Goal: Information Seeking & Learning: Find specific fact

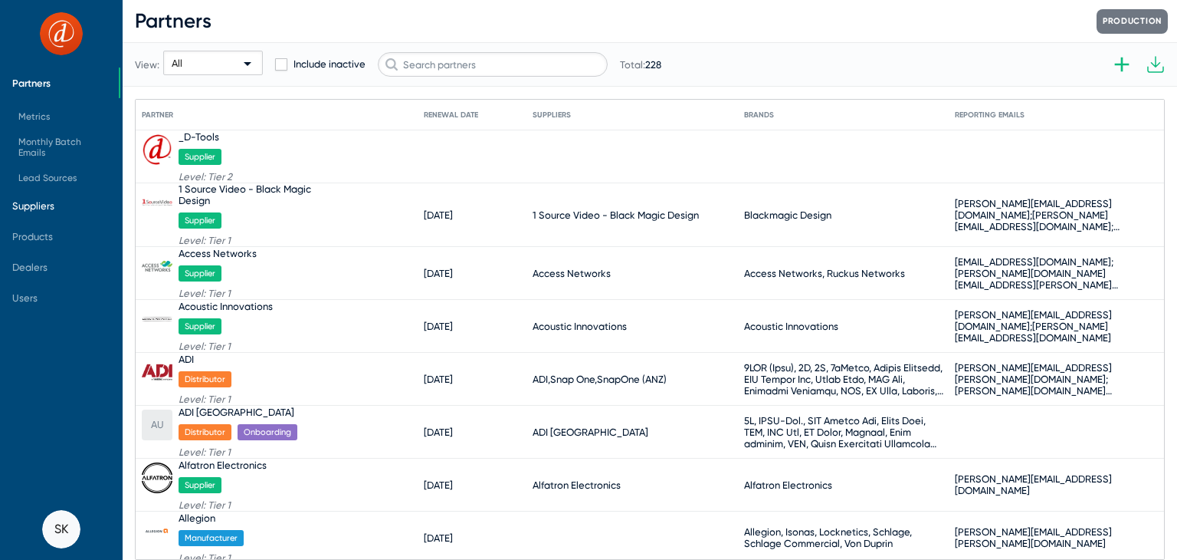
click at [38, 207] on span "Suppliers" at bounding box center [33, 205] width 42 height 11
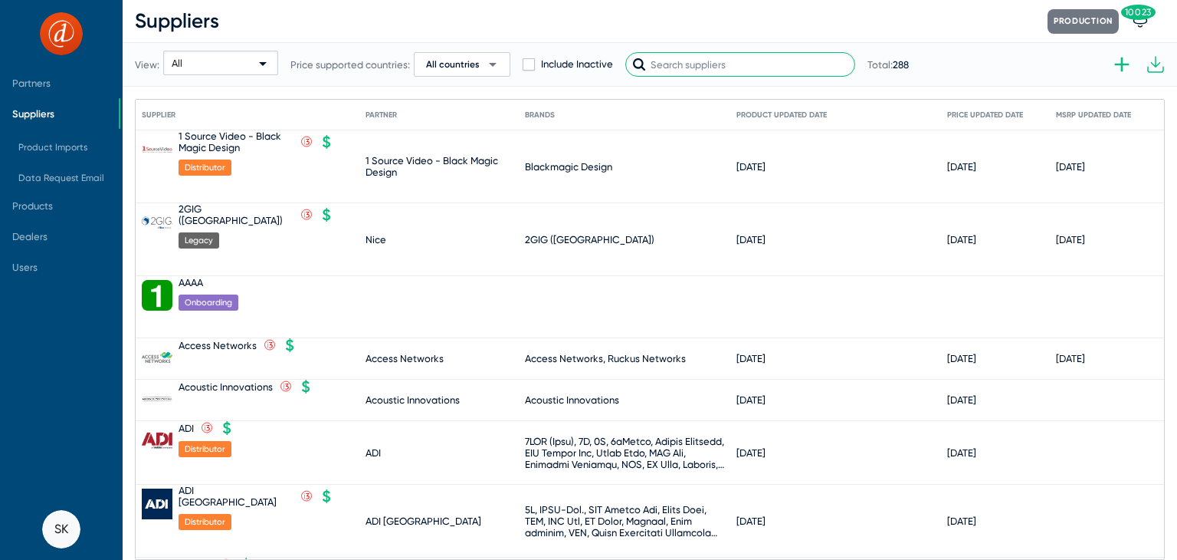
click at [671, 64] on input "text" at bounding box center [740, 64] width 230 height 25
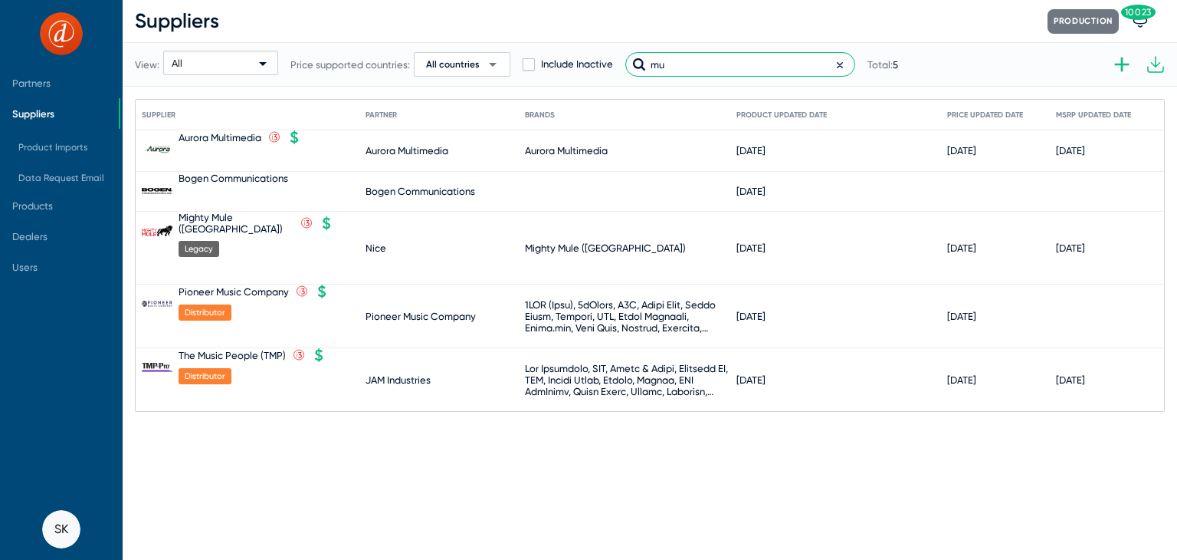
type input "m"
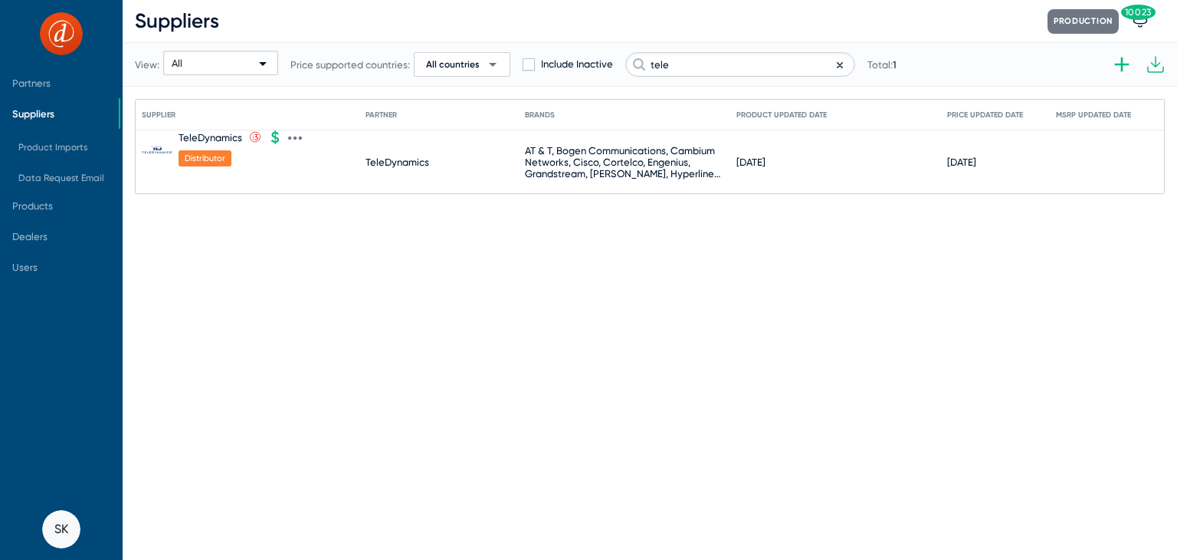
click at [215, 136] on div "TeleDynamics" at bounding box center [211, 137] width 64 height 11
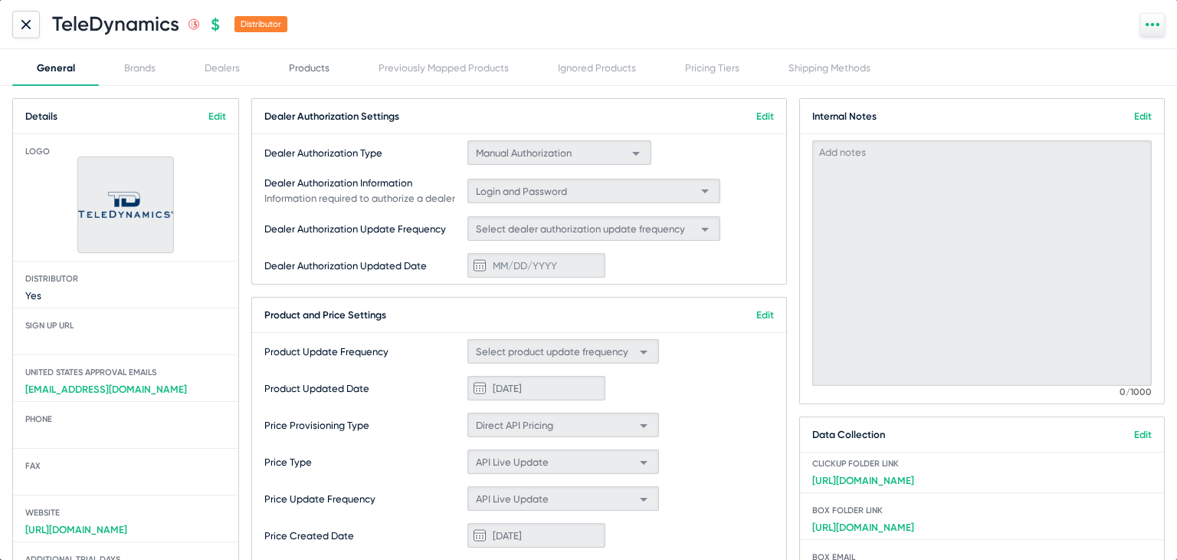
click at [294, 71] on div "Products" at bounding box center [309, 67] width 41 height 11
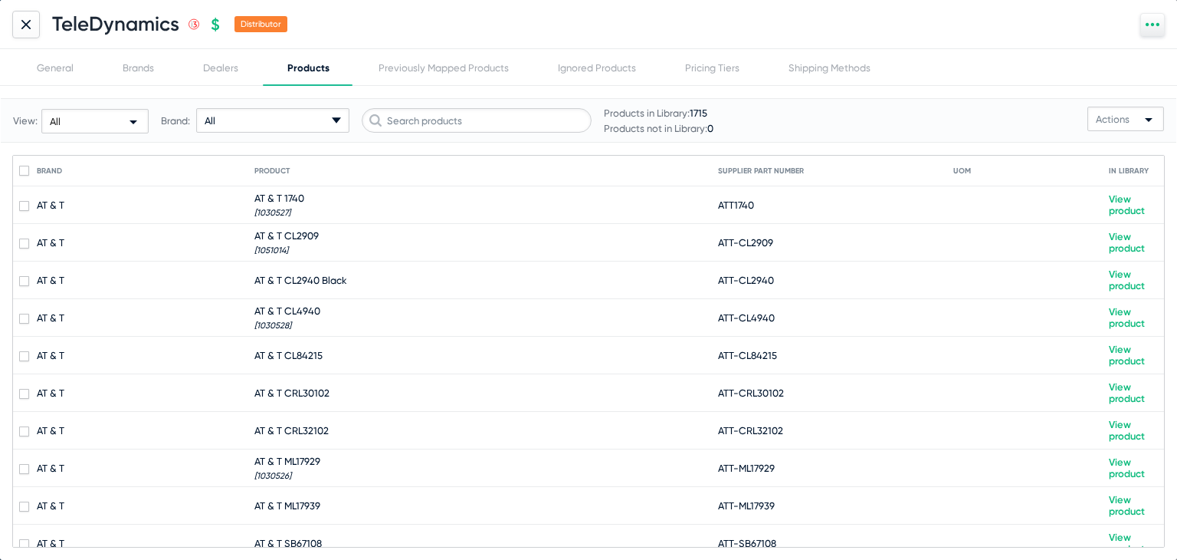
click at [37, 28] on div at bounding box center [26, 25] width 28 height 28
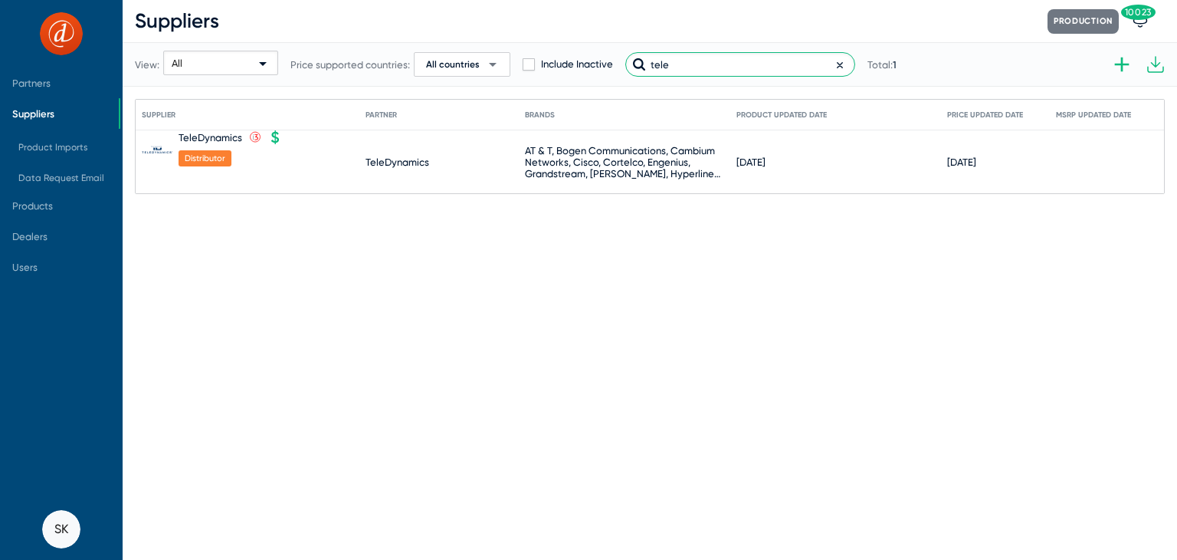
click at [645, 64] on input "tele" at bounding box center [740, 64] width 230 height 25
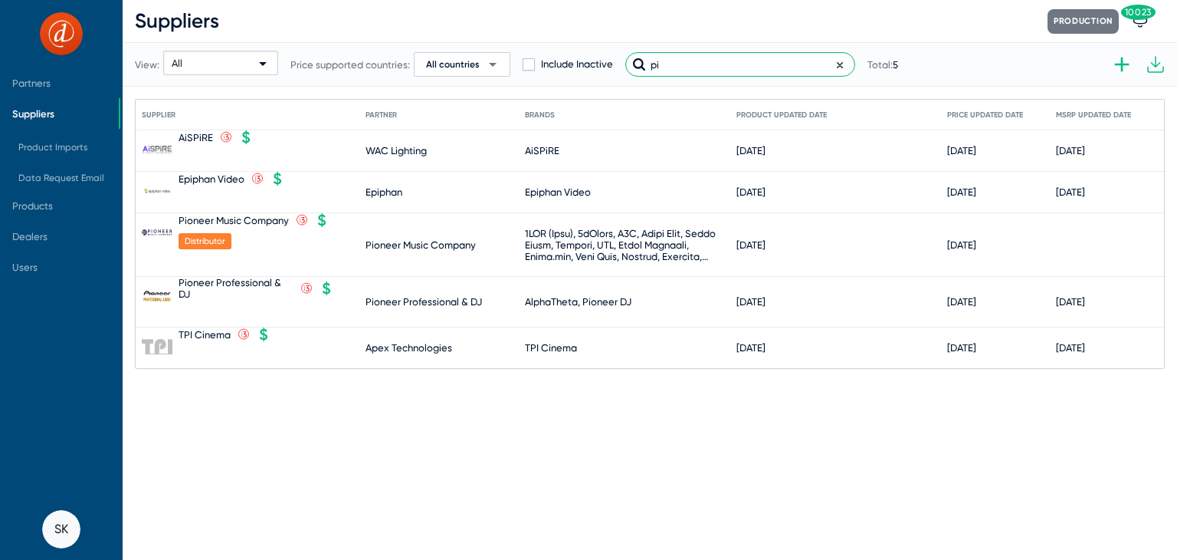
type input "p"
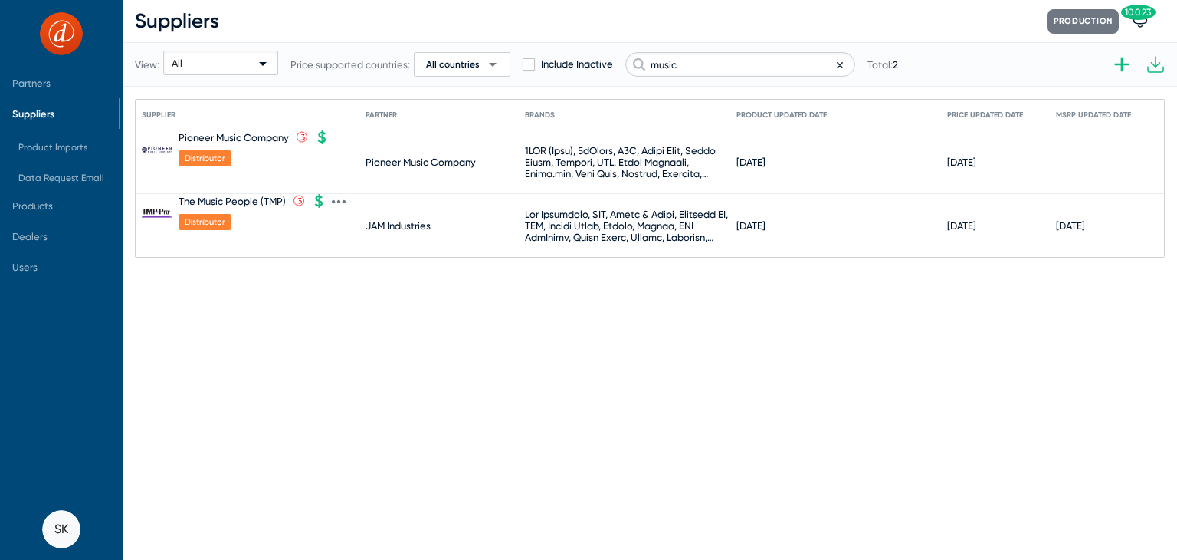
click at [261, 202] on div "The Music People (TMP)" at bounding box center [232, 200] width 107 height 11
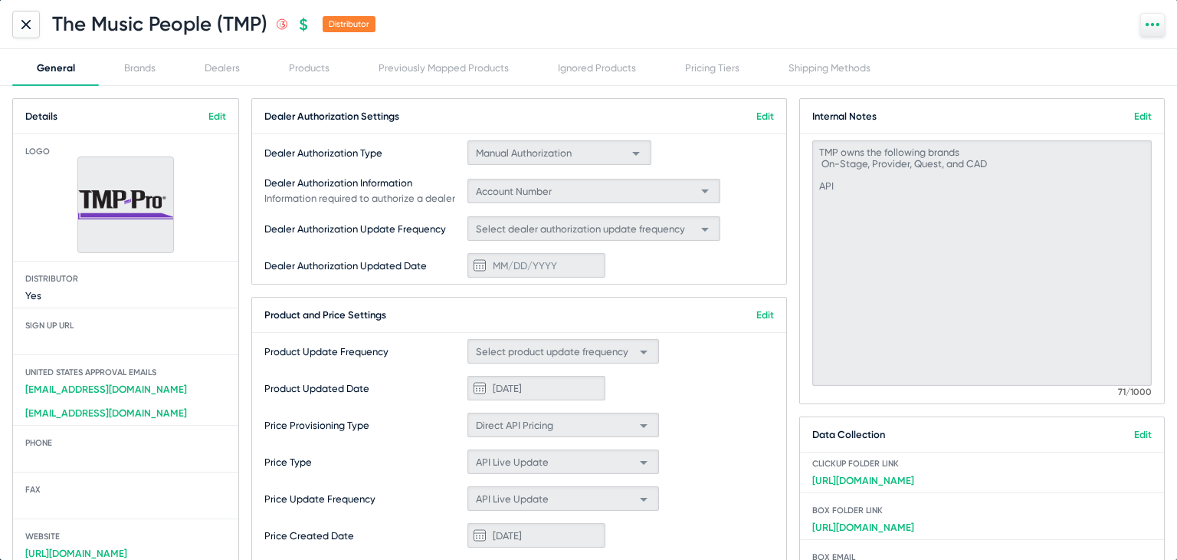
click at [26, 21] on icon at bounding box center [25, 24] width 9 height 9
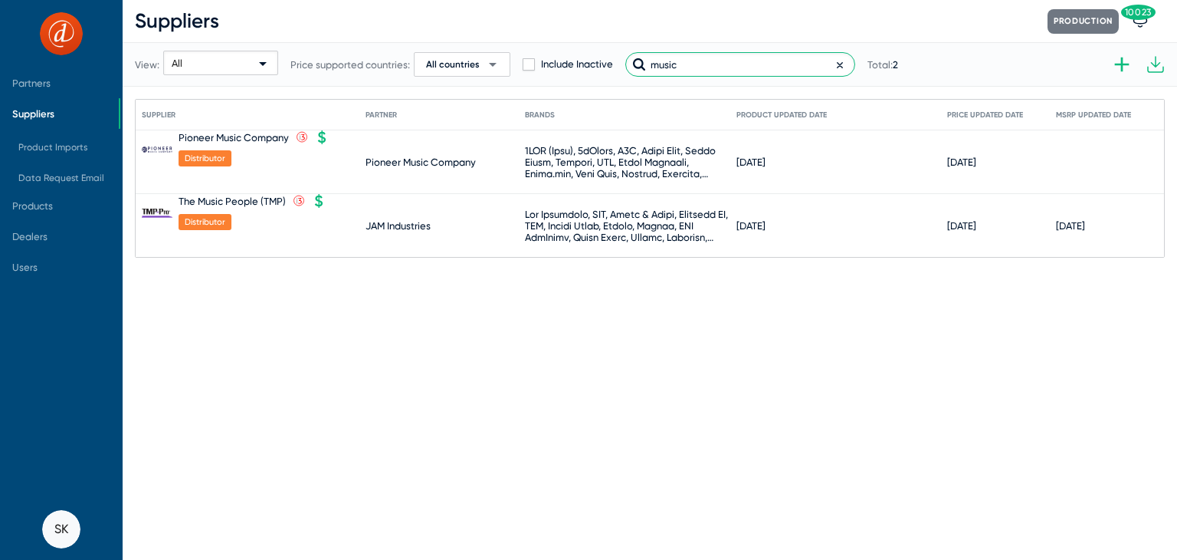
click at [668, 68] on input "music" at bounding box center [740, 64] width 230 height 25
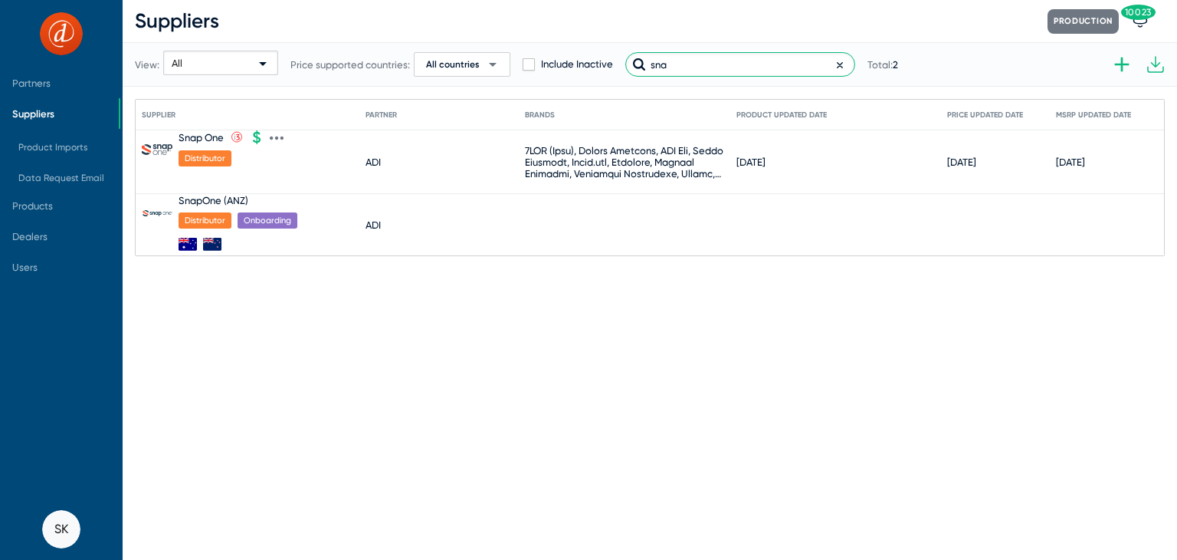
type input "sna"
click at [202, 140] on div "Snap One" at bounding box center [201, 137] width 45 height 11
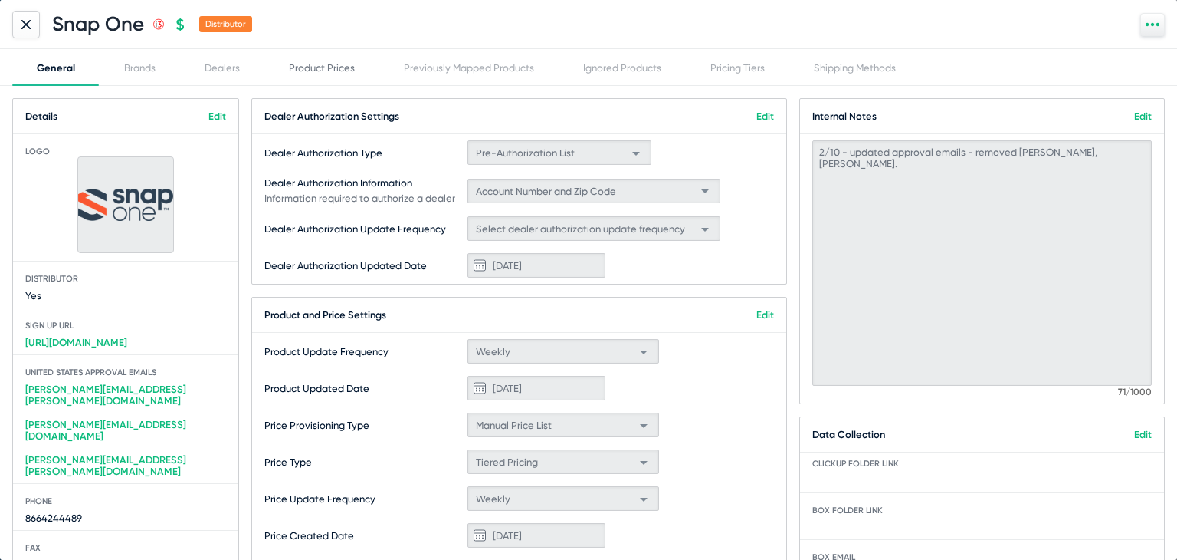
click at [300, 64] on div "Product Prices" at bounding box center [322, 67] width 66 height 11
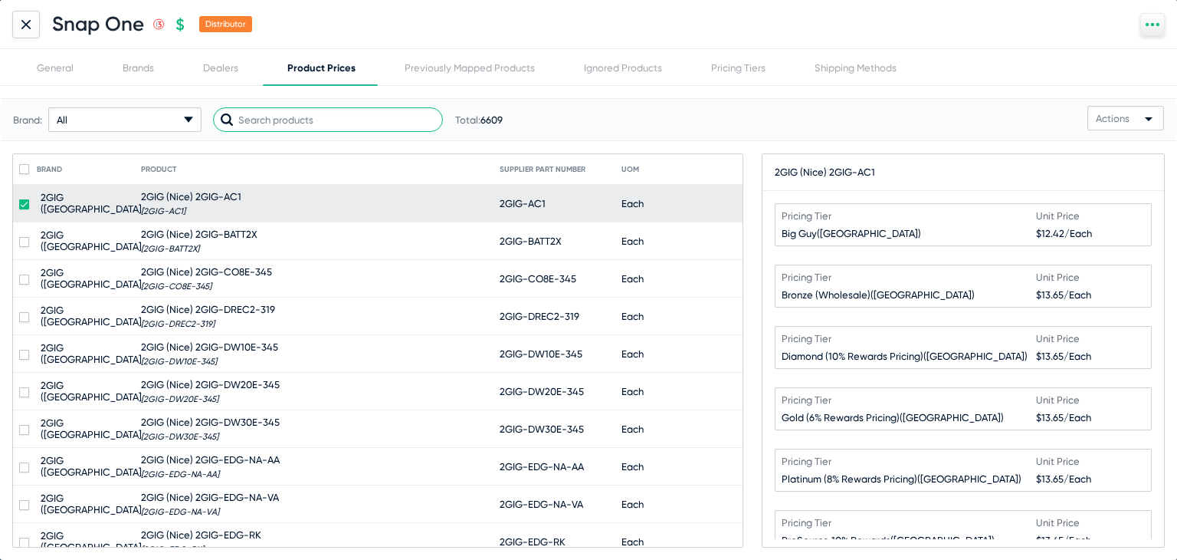
click at [363, 117] on input "text" at bounding box center [328, 119] width 230 height 25
paste input "C4-SR260RSK"
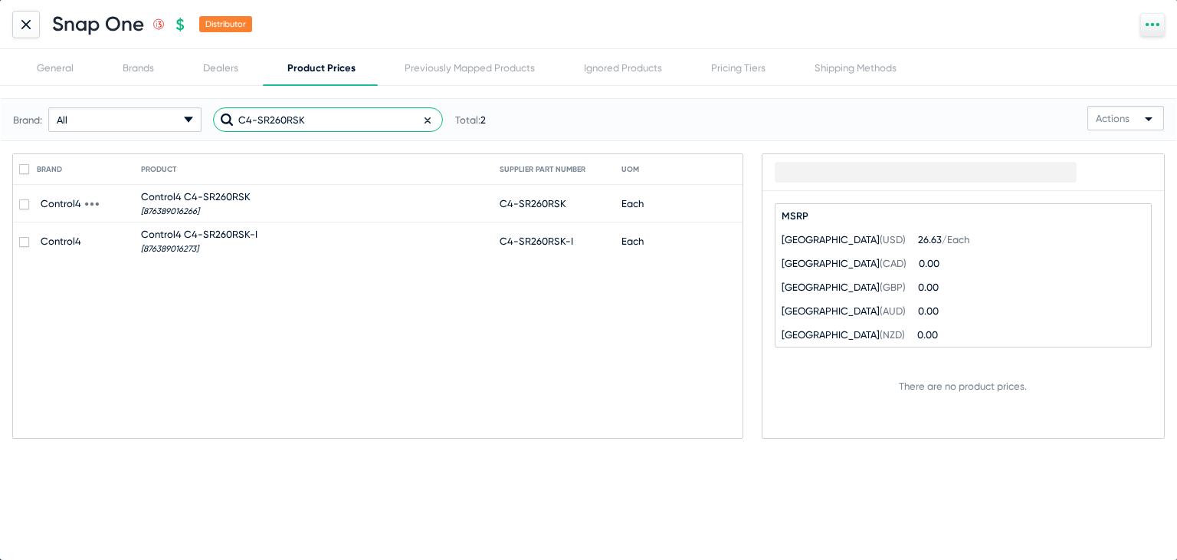
type input "C4-SR260RSK"
click at [381, 196] on mat-cell "Control4 C4-SR260RSK [876389016266]" at bounding box center [320, 203] width 359 height 37
click at [567, 205] on mat-cell "C4-SR260RSK" at bounding box center [561, 203] width 122 height 37
checkbox input "true"
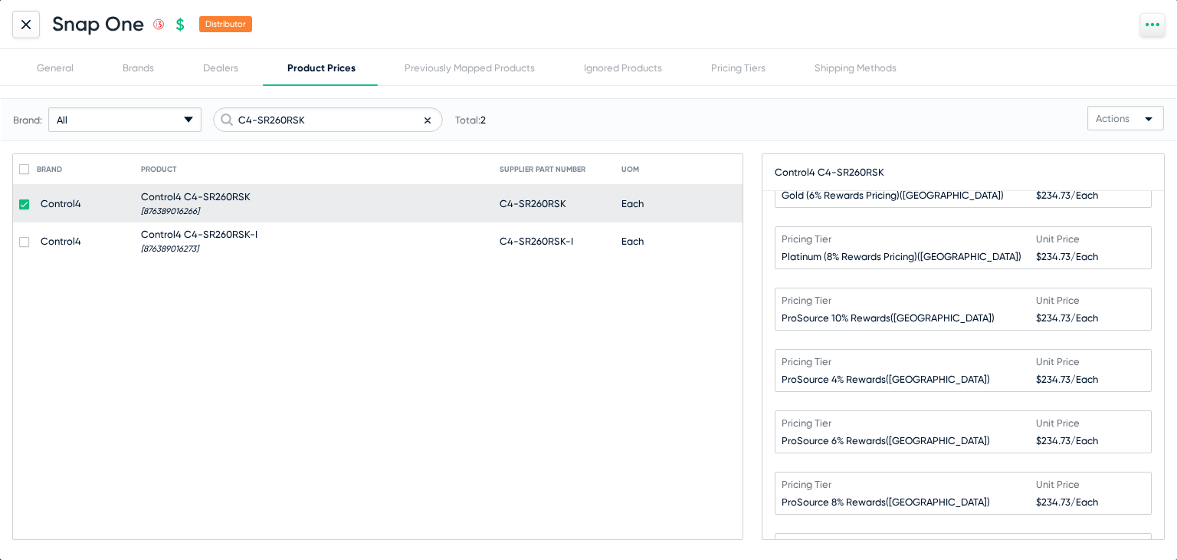
scroll to position [208, 0]
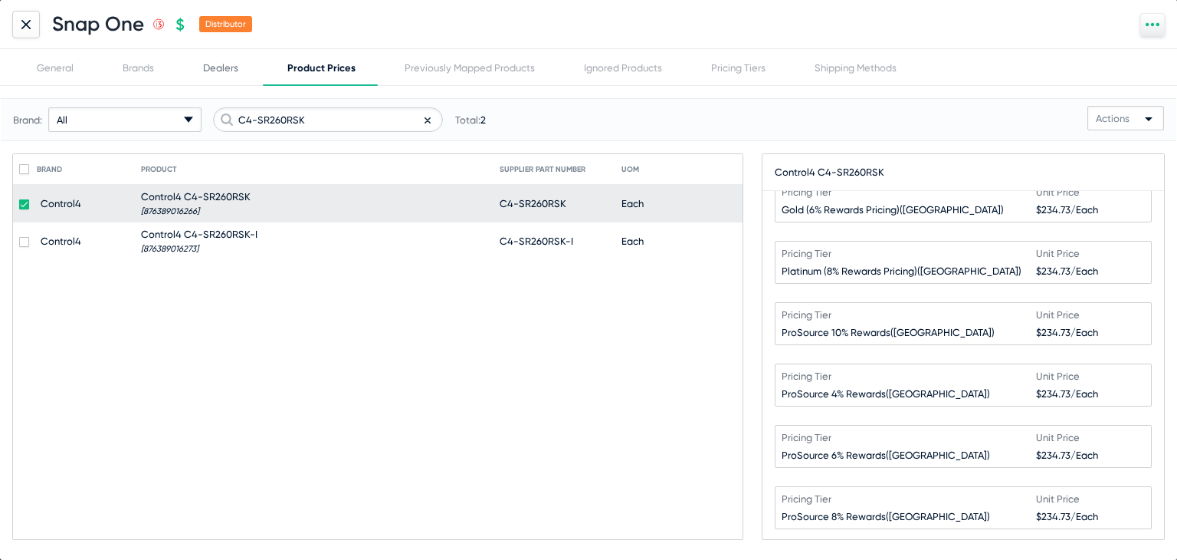
click at [215, 65] on div "Dealers" at bounding box center [220, 67] width 35 height 11
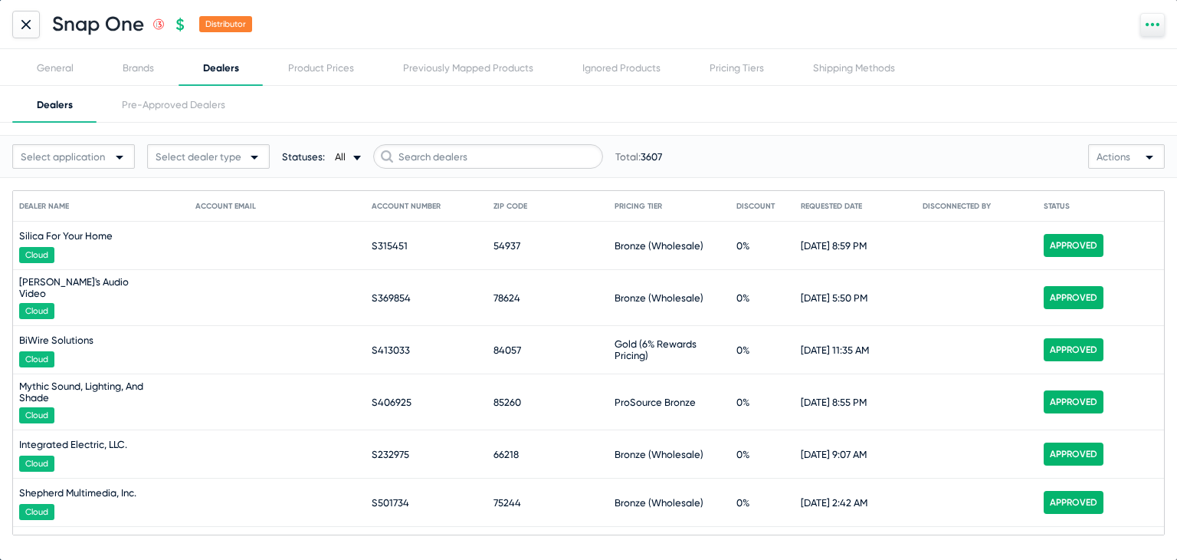
click at [373, 86] on div "Dealers Pre-Approved Dealers" at bounding box center [588, 104] width 1177 height 37
click at [346, 71] on div "Product Prices" at bounding box center [321, 67] width 66 height 11
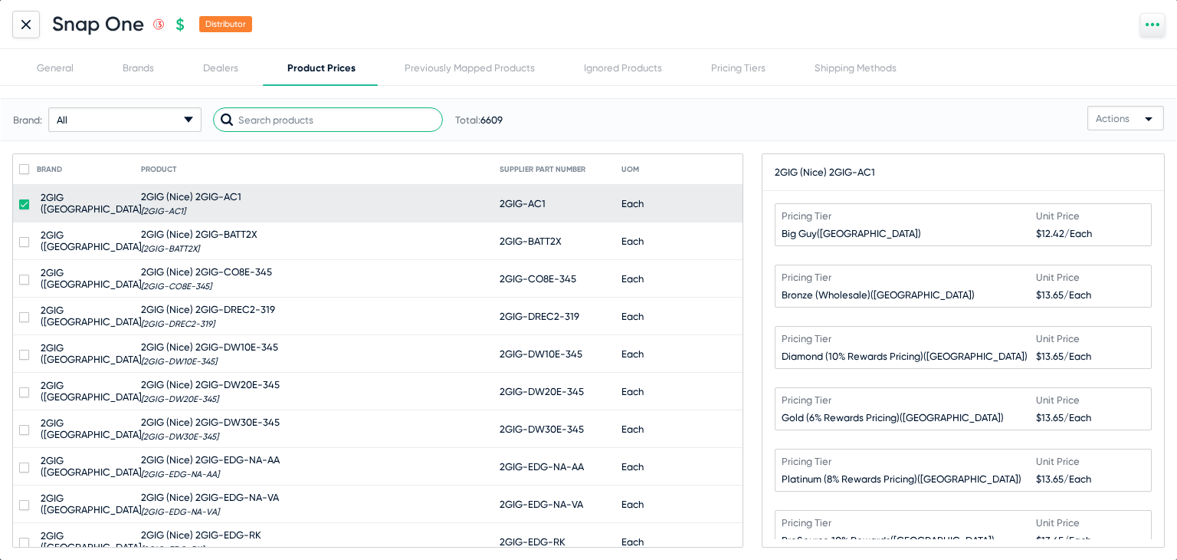
click at [304, 114] on input "text" at bounding box center [328, 119] width 230 height 25
paste input "C4-SR260RSK"
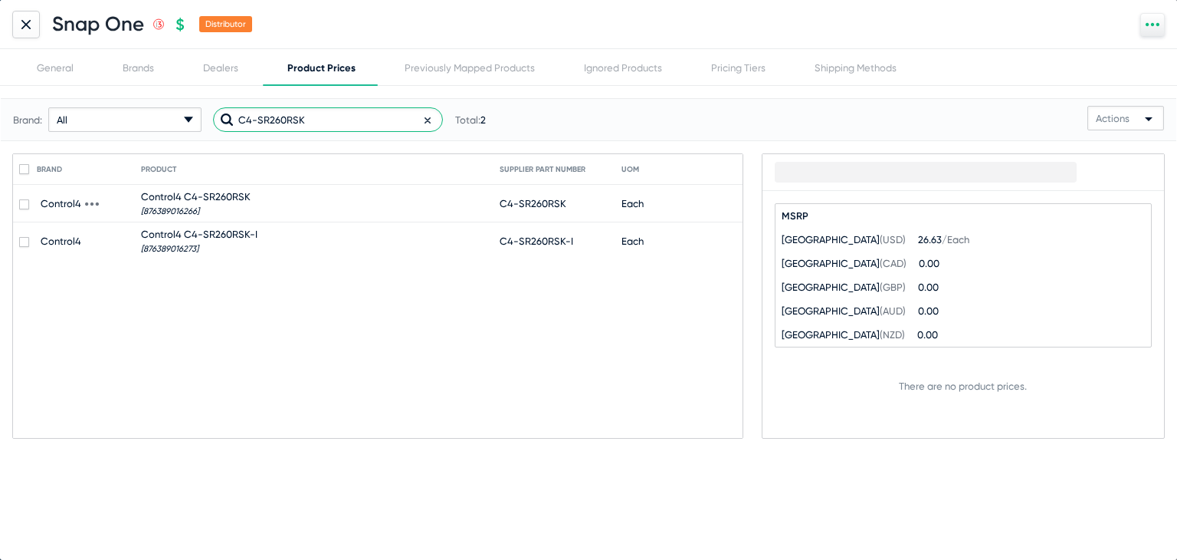
type input "C4-SR260RSK"
click at [242, 200] on span "Control4 C4-SR260RSK" at bounding box center [196, 196] width 110 height 11
checkbox input "true"
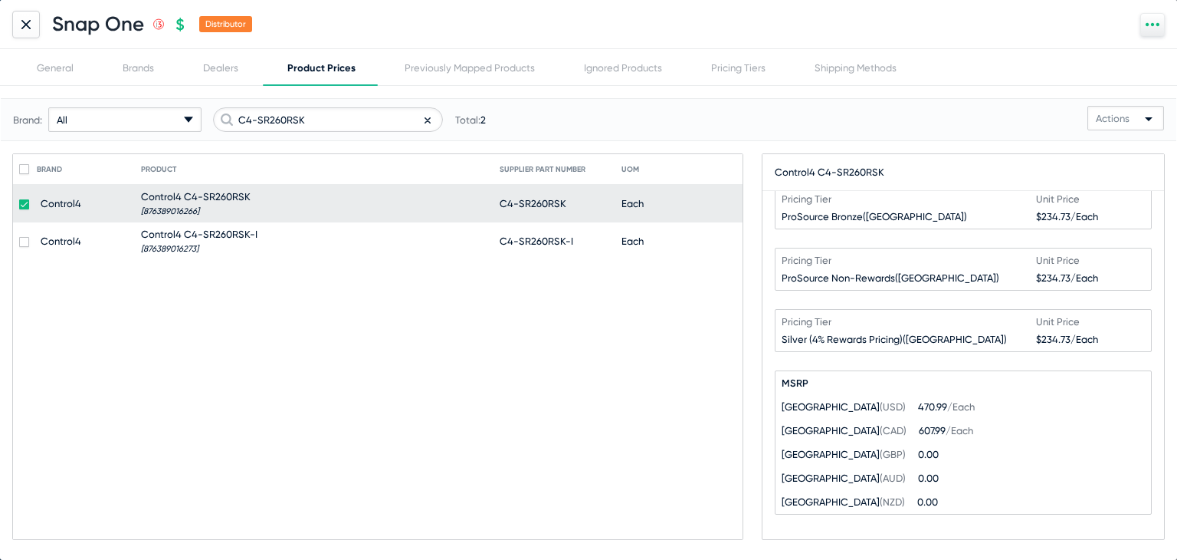
scroll to position [576, 0]
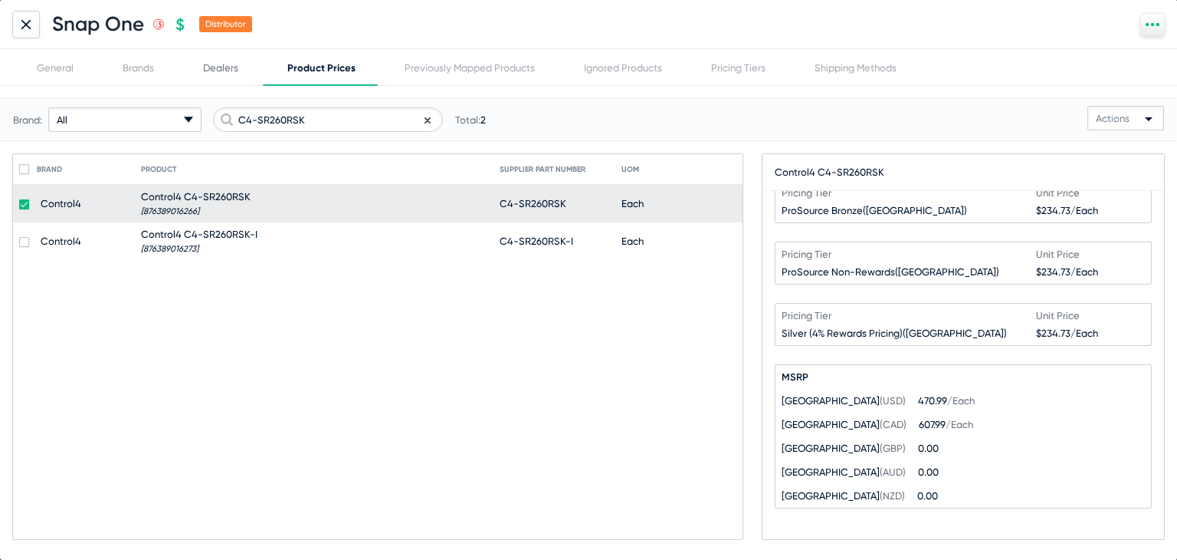
click at [216, 65] on div "Dealers" at bounding box center [220, 67] width 35 height 11
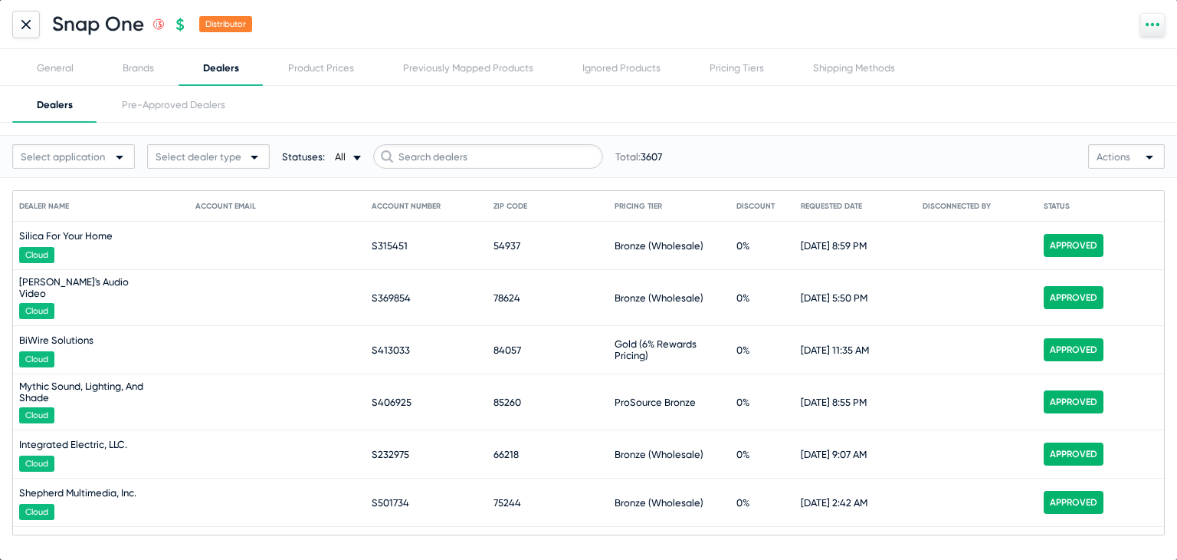
click at [197, 162] on span "Select dealer type" at bounding box center [199, 156] width 86 height 11
click at [346, 164] on div at bounding box center [588, 280] width 1177 height 560
click at [342, 157] on span "All" at bounding box center [340, 156] width 11 height 11
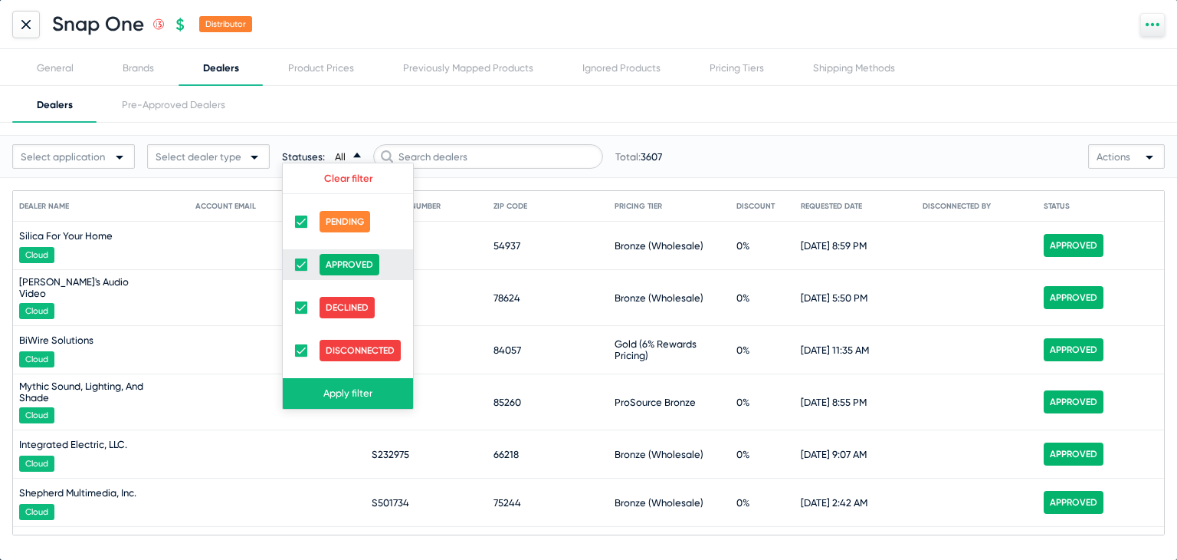
click at [300, 263] on span at bounding box center [301, 264] width 12 height 12
click at [300, 271] on input "checkbox" at bounding box center [300, 271] width 1 height 1
checkbox input "false"
click at [297, 317] on mat-checkbox at bounding box center [301, 307] width 12 height 31
click at [304, 353] on span at bounding box center [301, 350] width 12 height 12
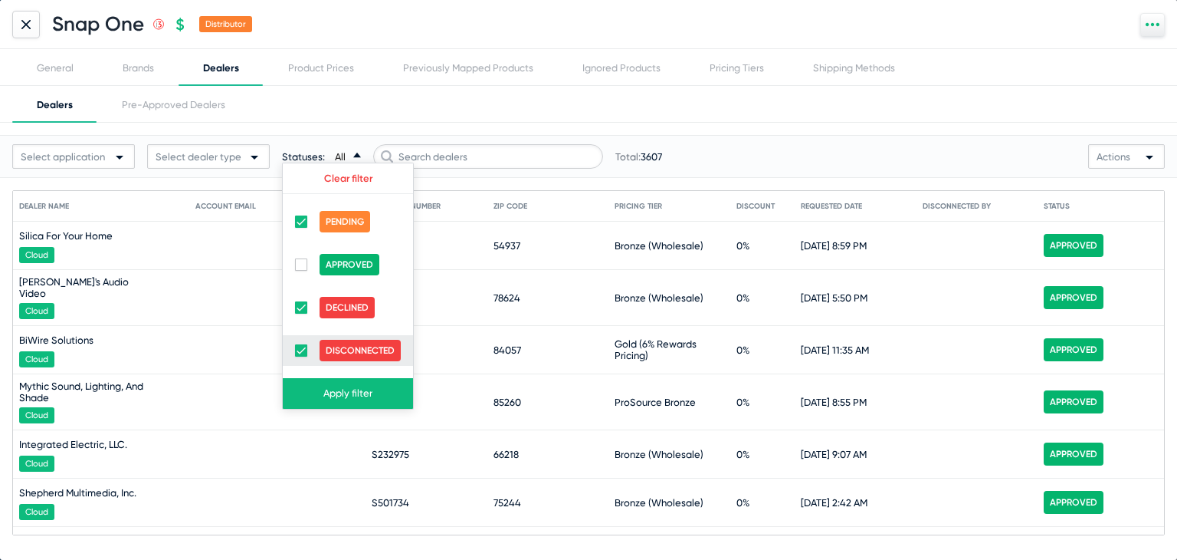
click at [301, 356] on input "checkbox" at bounding box center [300, 356] width 1 height 1
checkbox input "false"
click at [299, 310] on span at bounding box center [301, 307] width 12 height 12
click at [300, 313] on input "checkbox" at bounding box center [300, 313] width 1 height 1
checkbox input "false"
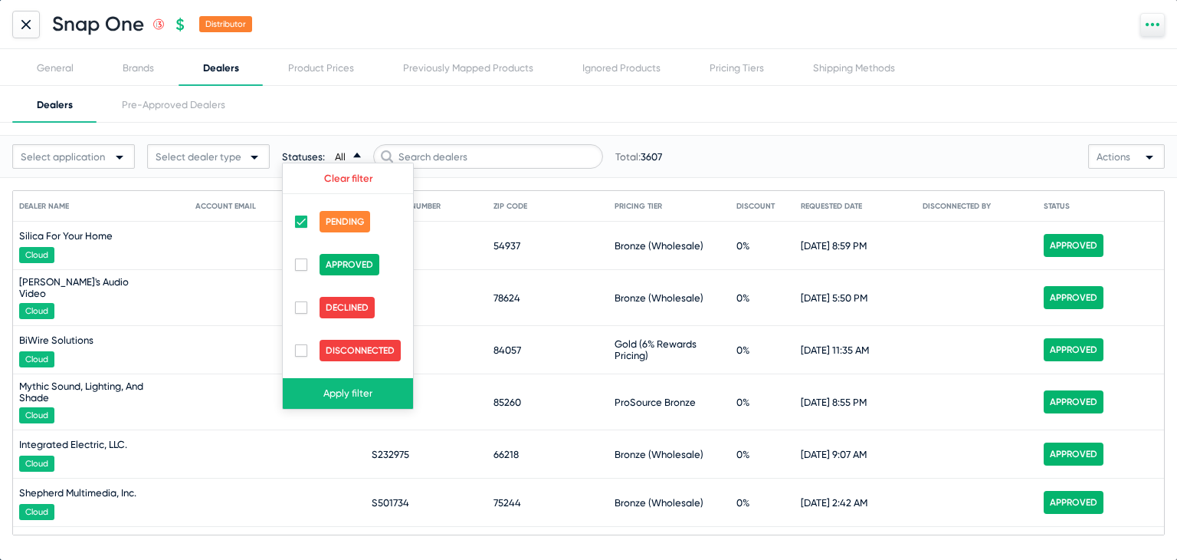
click at [339, 387] on button "Apply filter" at bounding box center [348, 393] width 130 height 31
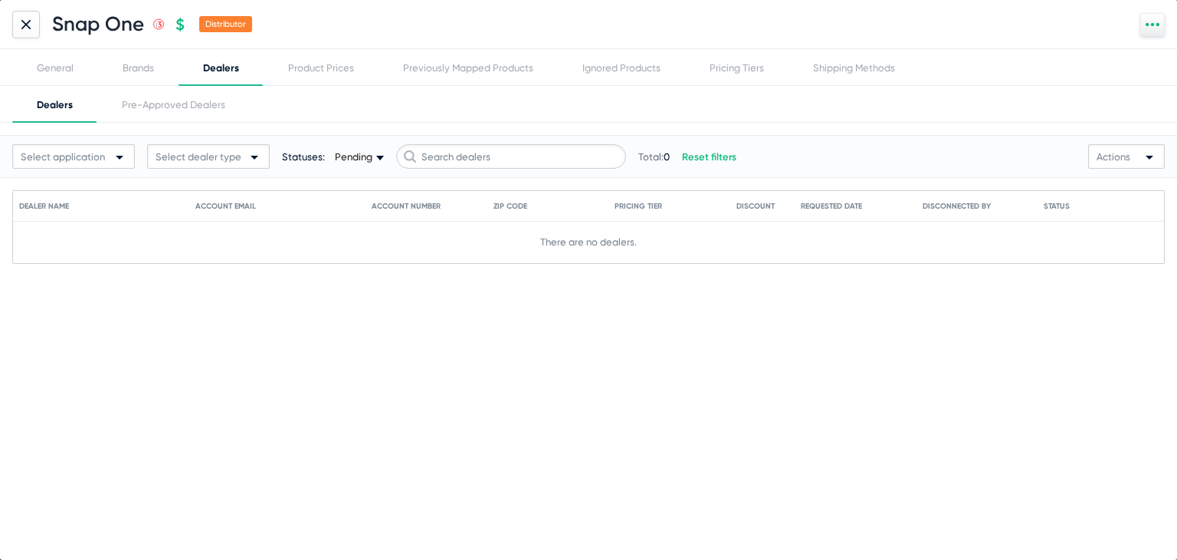
click at [346, 159] on span "Pending" at bounding box center [354, 156] width 38 height 11
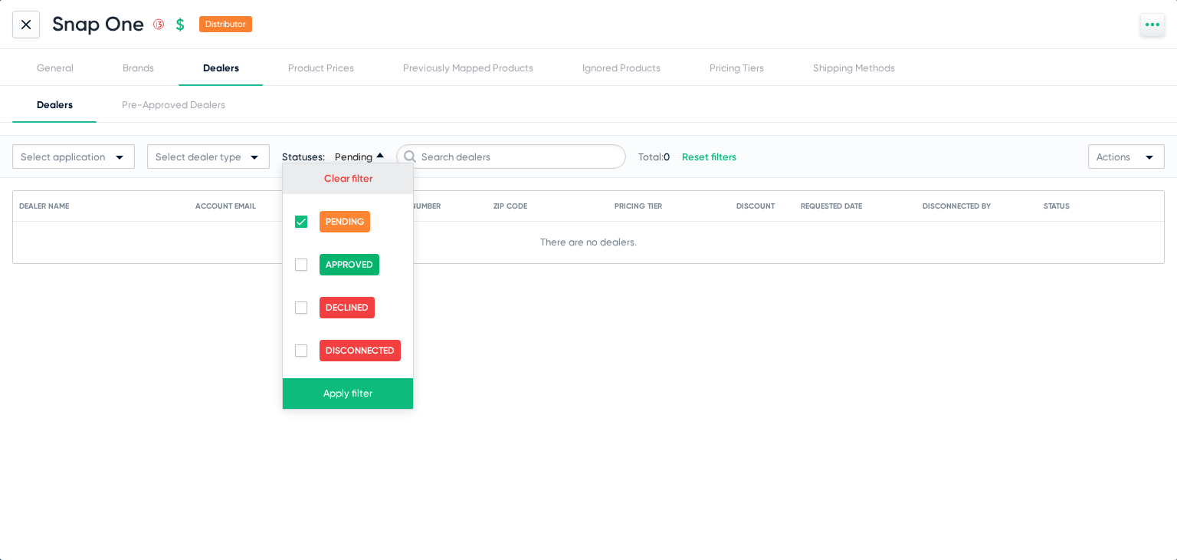
click at [352, 180] on link "Clear filter" at bounding box center [348, 177] width 48 height 11
checkbox input "true"
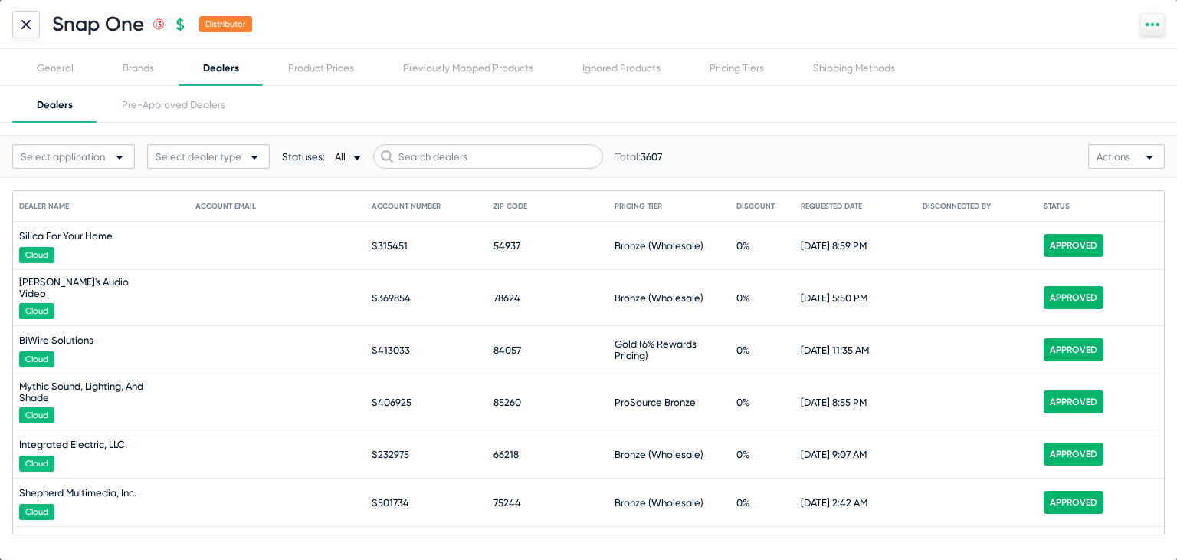
click at [340, 164] on div "Select application Select dealer type Statuses: All arrow-drop-down-18px Create…" at bounding box center [541, 156] width 1058 height 25
click at [336, 158] on span "All" at bounding box center [340, 156] width 11 height 11
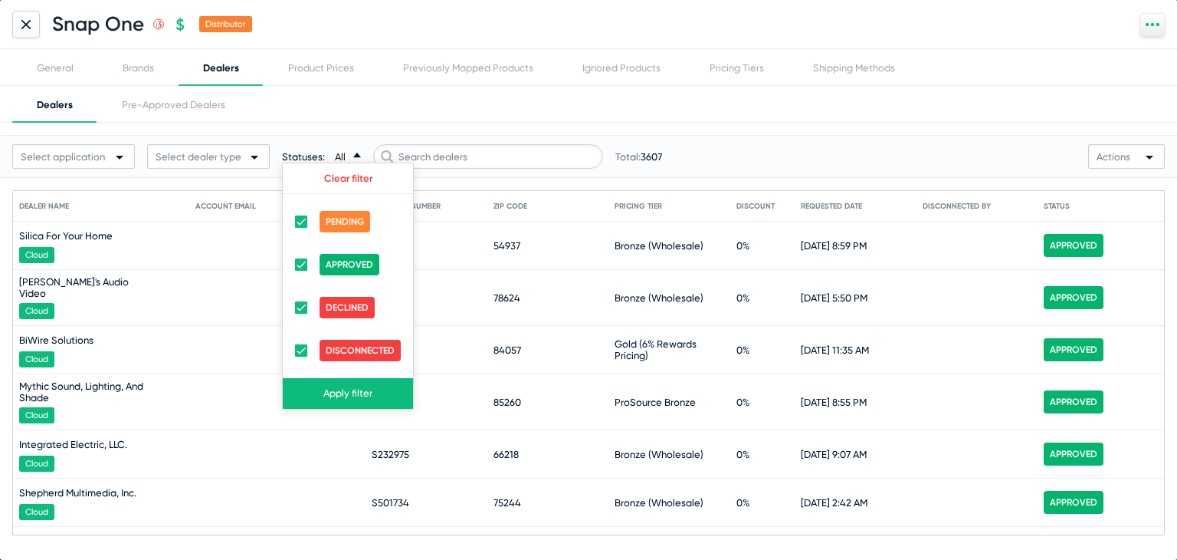
click at [336, 158] on div at bounding box center [588, 280] width 1177 height 560
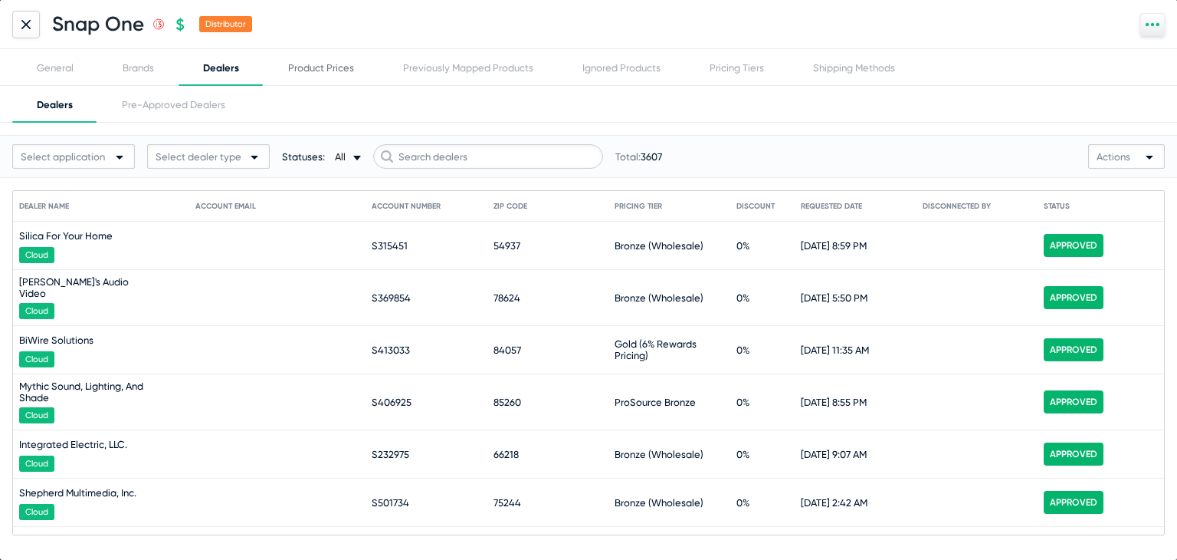
click at [307, 62] on div "Product Prices" at bounding box center [321, 67] width 66 height 11
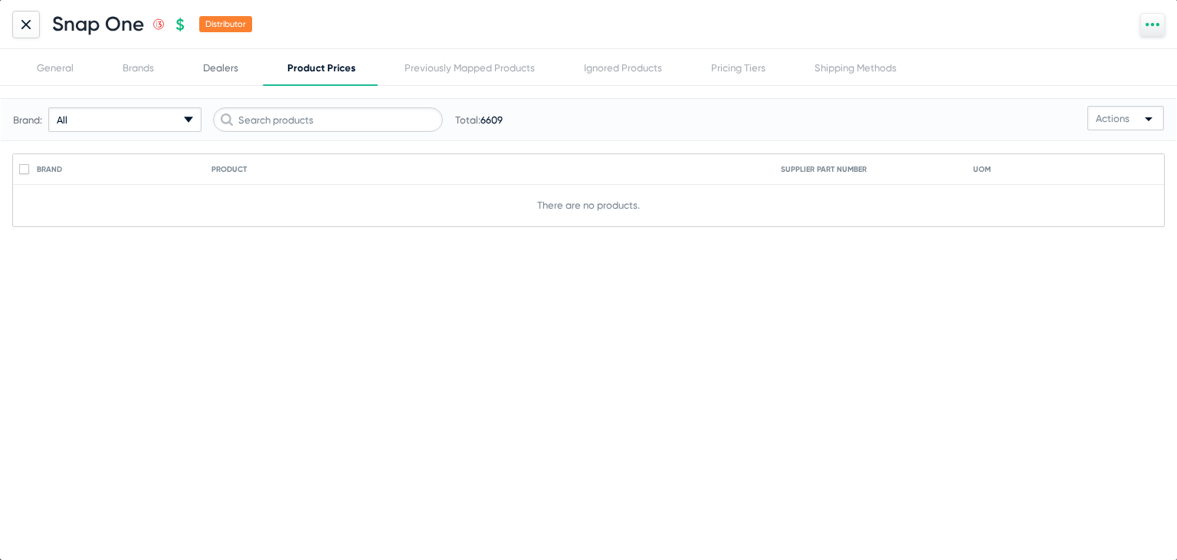
click at [231, 72] on div "Dealers" at bounding box center [220, 67] width 35 height 11
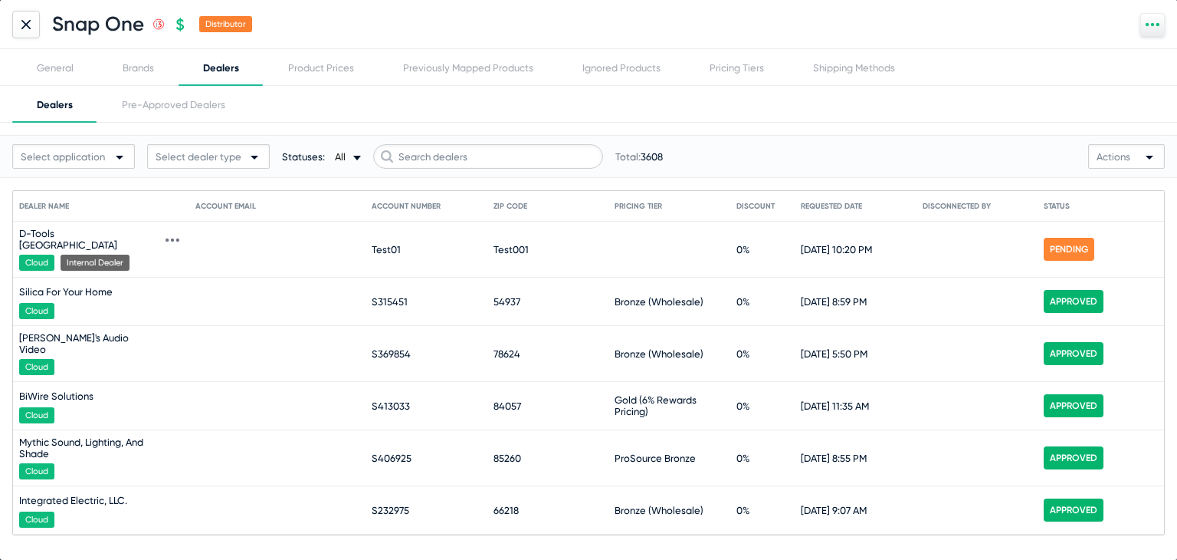
click at [166, 233] on icon at bounding box center [173, 240] width 14 height 14
click at [120, 254] on button "View request" at bounding box center [129, 259] width 84 height 31
click at [297, 74] on div "Product Prices" at bounding box center [321, 67] width 115 height 37
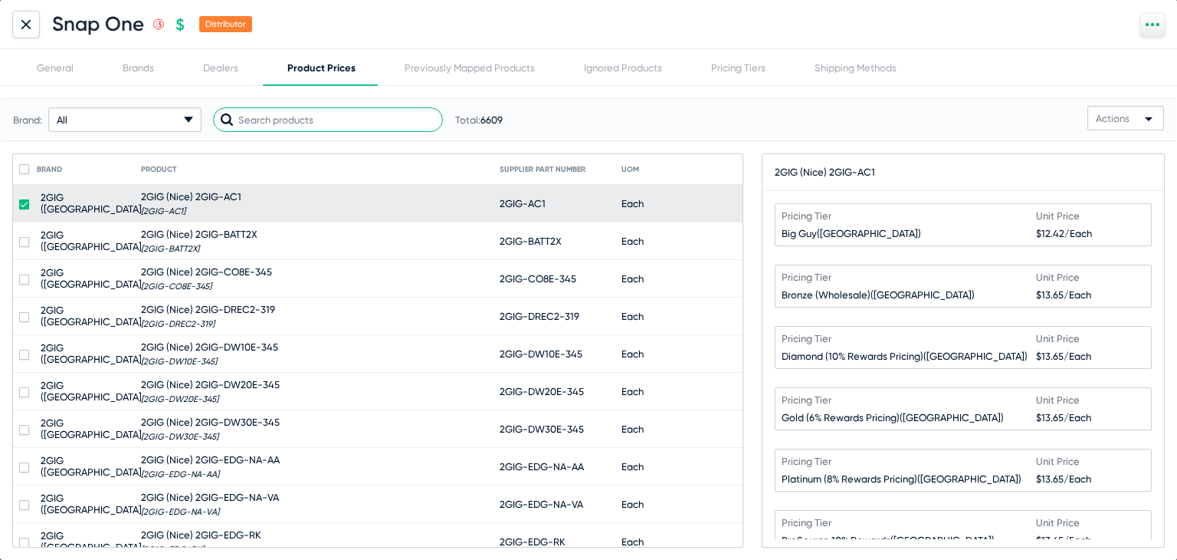
click at [396, 124] on input "text" at bounding box center [328, 119] width 230 height 25
paste input "C4-SR260RSK"
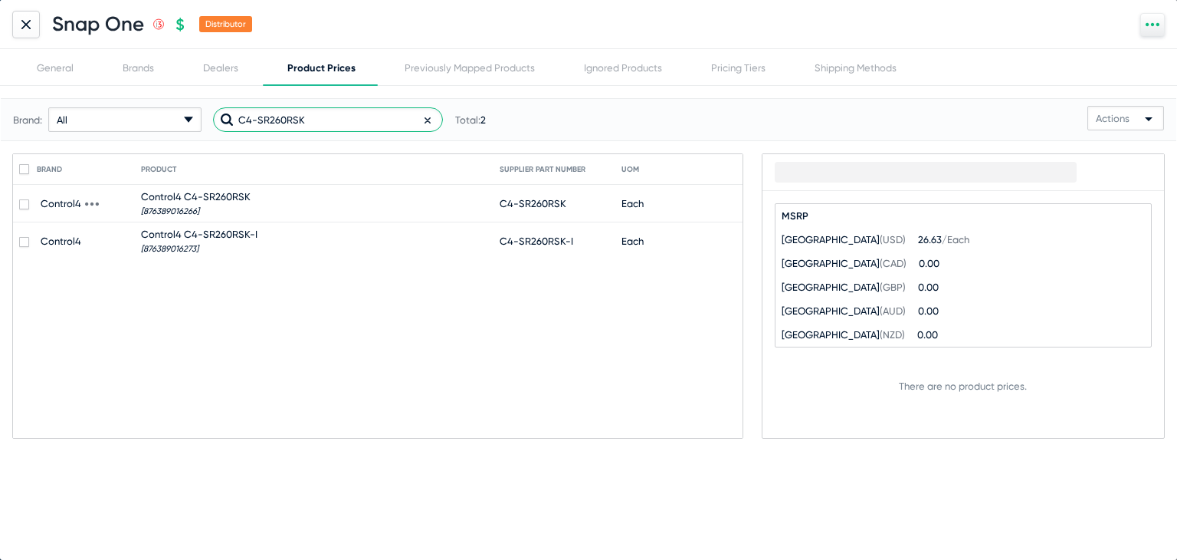
type input "C4-SR260RSK"
click at [677, 205] on mat-cell "Each" at bounding box center [679, 203] width 114 height 37
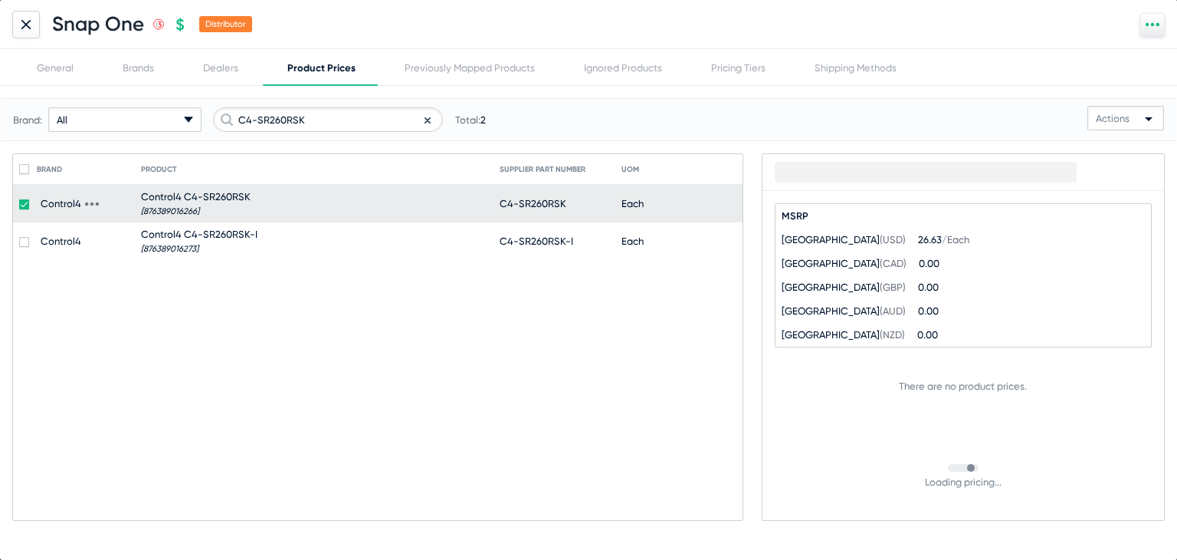
checkbox input "true"
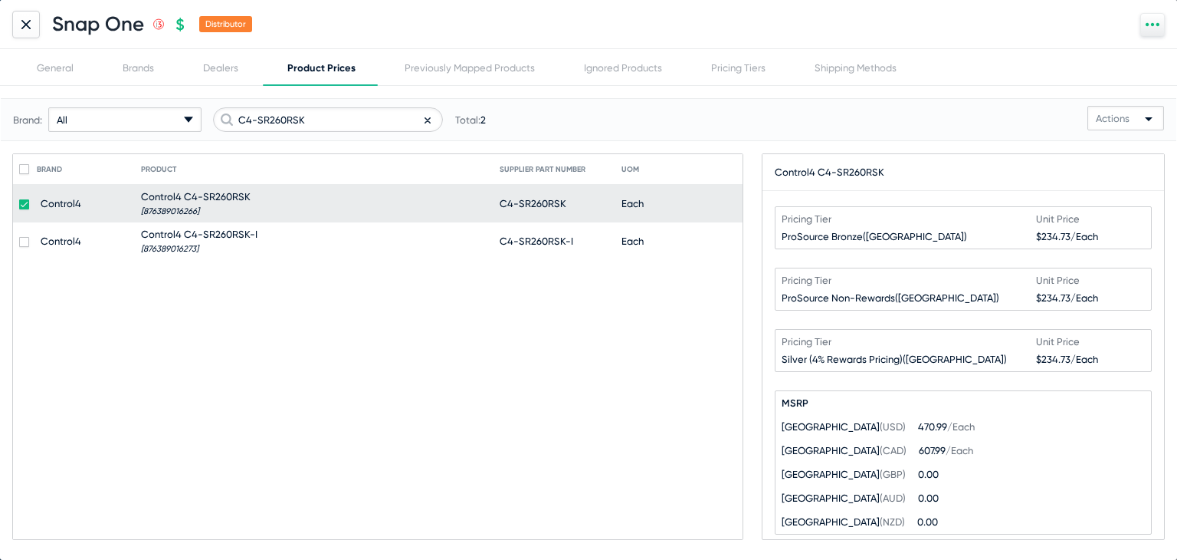
scroll to position [552, 0]
